Goal: Find specific page/section: Find specific page/section

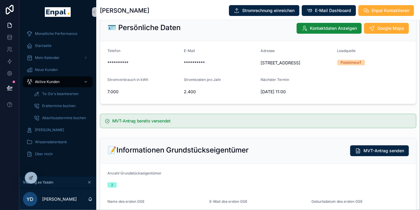
scroll to position [62, 0]
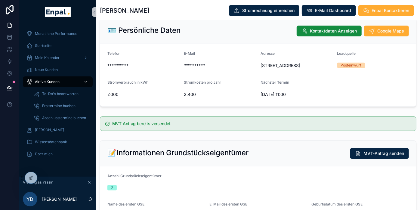
drag, startPoint x: 319, startPoint y: 71, endPoint x: 259, endPoint y: 61, distance: 61.1
click at [259, 61] on form "**********" at bounding box center [258, 75] width 316 height 63
copy span "[STREET_ADDRESS]"
click at [57, 142] on span "Wissensdatenbank" at bounding box center [51, 142] width 32 height 5
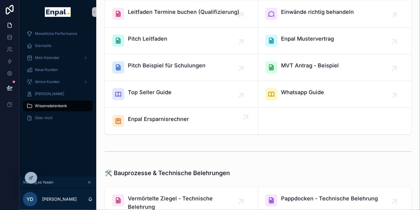
scroll to position [25, 0]
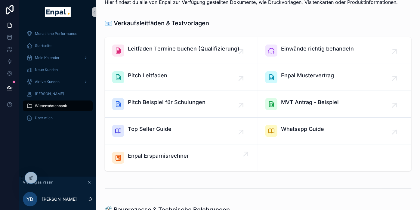
click at [172, 152] on span "Enpal Ersparnisrechner" at bounding box center [158, 156] width 61 height 8
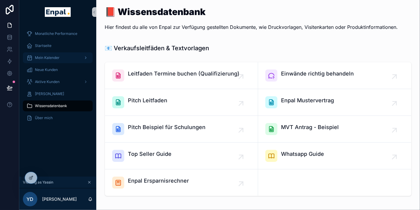
click at [52, 57] on span "Mein Kalender" at bounding box center [47, 57] width 25 height 5
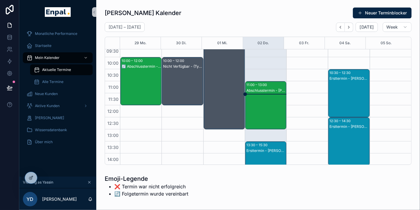
scroll to position [81, 0]
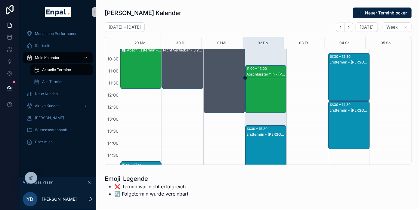
click at [266, 86] on div "Abschlusstermin - [PERSON_NAME]" at bounding box center [266, 95] width 39 height 47
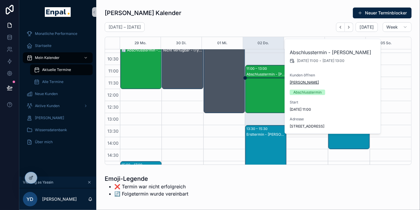
click at [302, 80] on span "[PERSON_NAME]" at bounding box center [304, 82] width 29 height 5
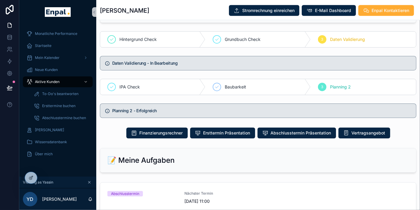
scroll to position [332, 0]
